Goal: Task Accomplishment & Management: Manage account settings

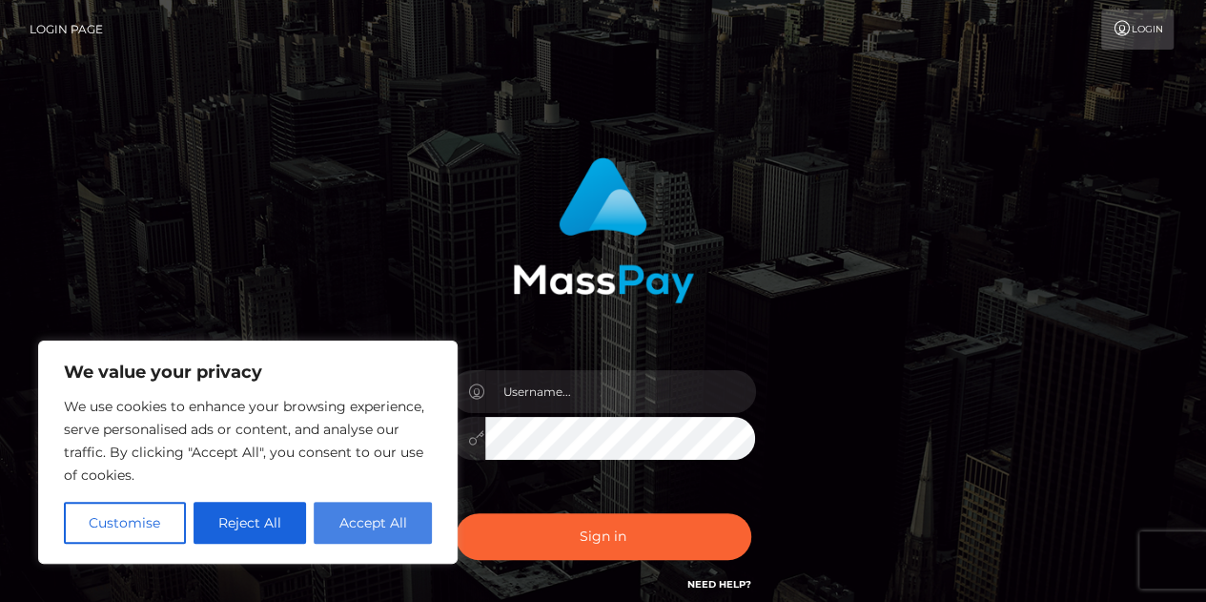
click at [399, 511] on button "Accept All" at bounding box center [373, 523] width 118 height 42
checkbox input "true"
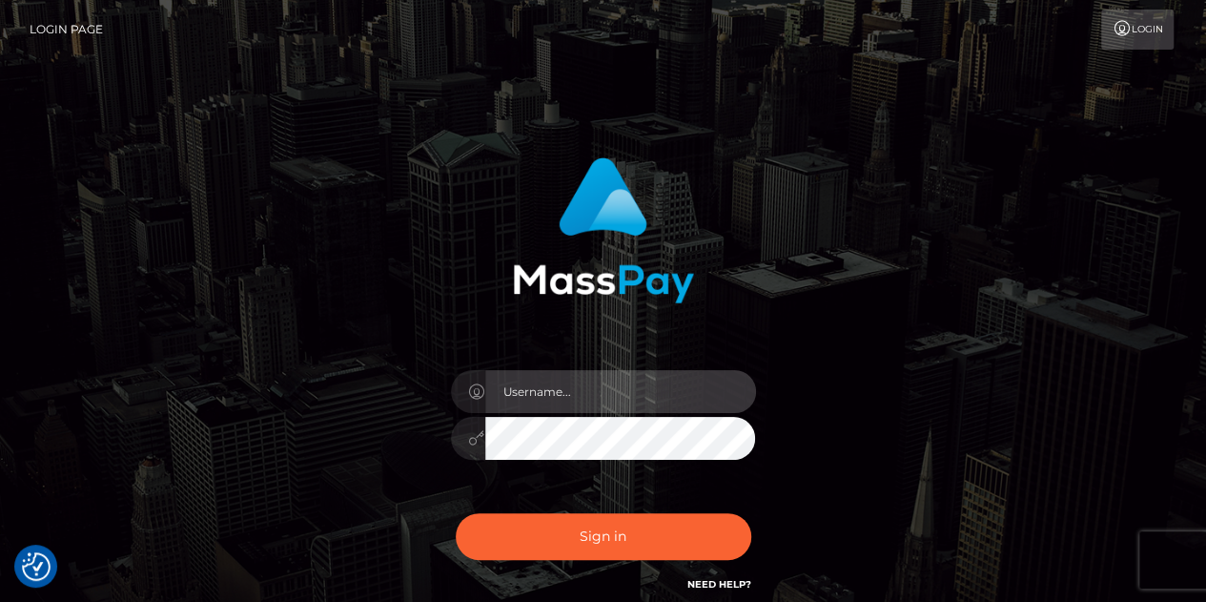
click at [553, 381] on input "text" at bounding box center [620, 391] width 271 height 43
type input "mustiandali@gmail.com"
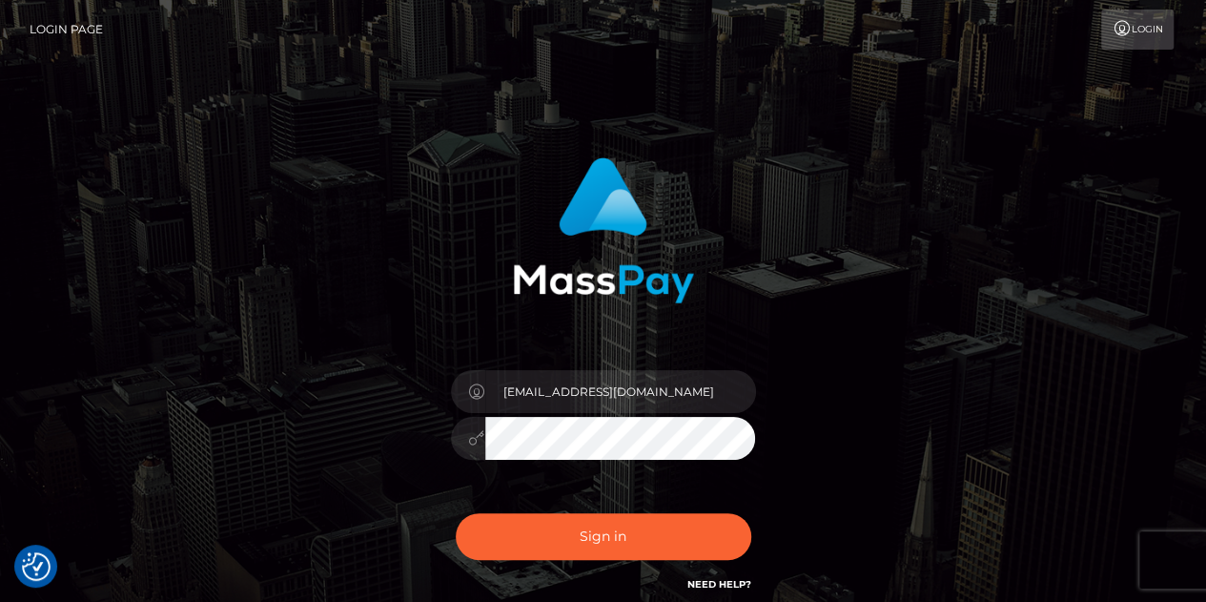
click at [456, 513] on button "Sign in" at bounding box center [604, 536] width 296 height 47
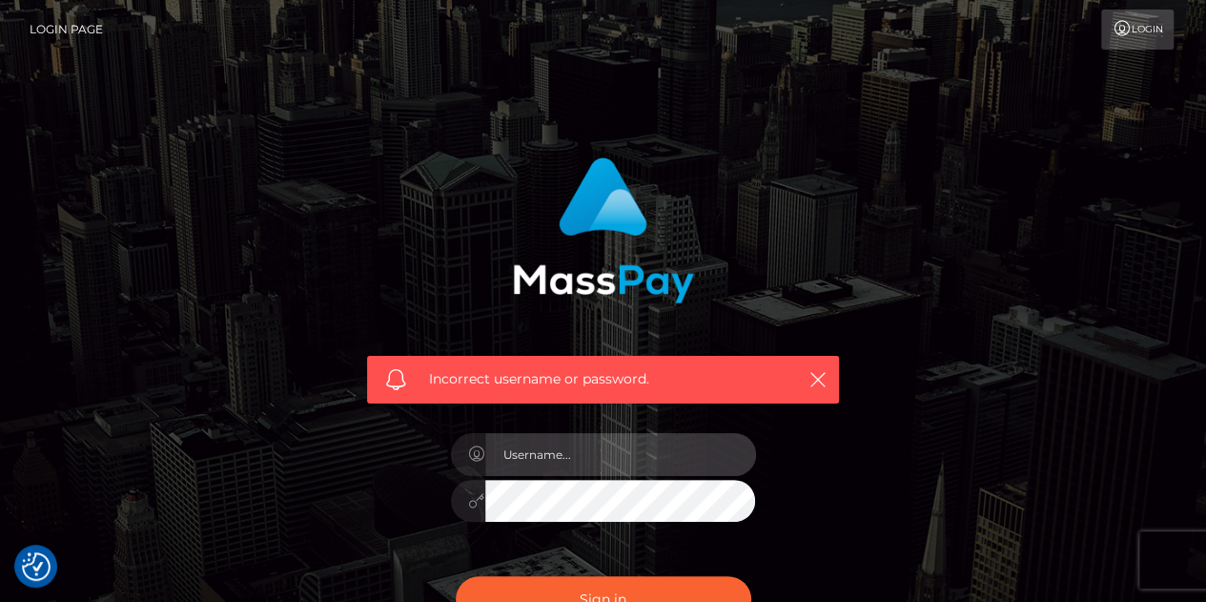
drag, startPoint x: 0, startPoint y: 0, endPoint x: 625, endPoint y: 445, distance: 767.1
click at [625, 445] on input "text" at bounding box center [620, 454] width 271 height 43
type input "mustiandali@gmail.com"
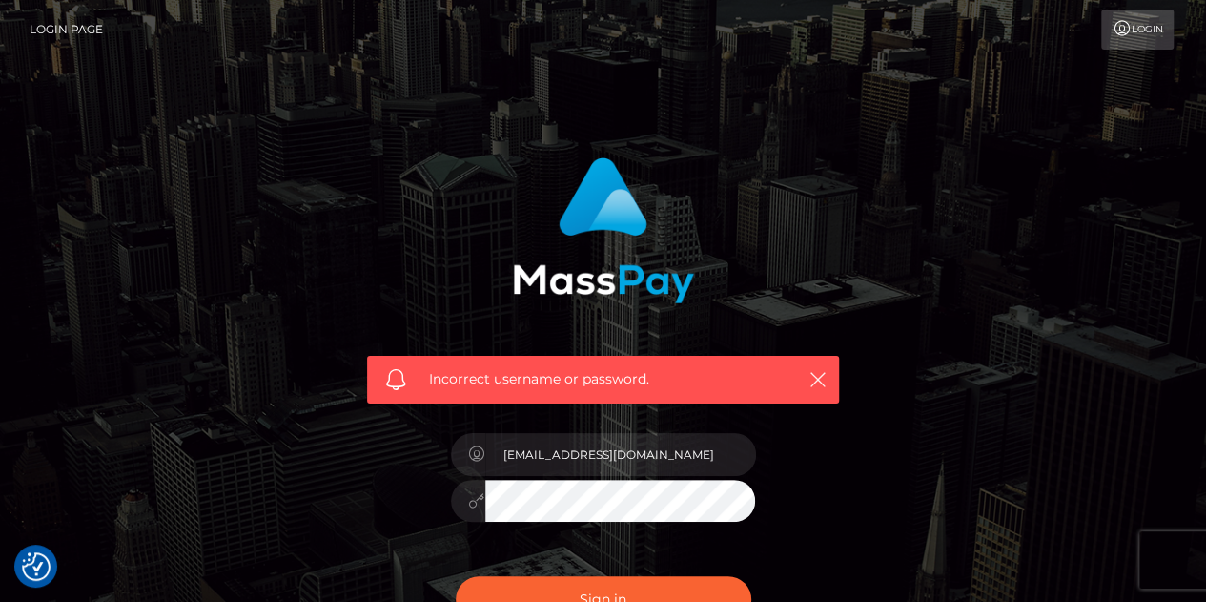
click at [456, 576] on button "Sign in" at bounding box center [604, 599] width 296 height 47
